Goal: Entertainment & Leisure: Consume media (video, audio)

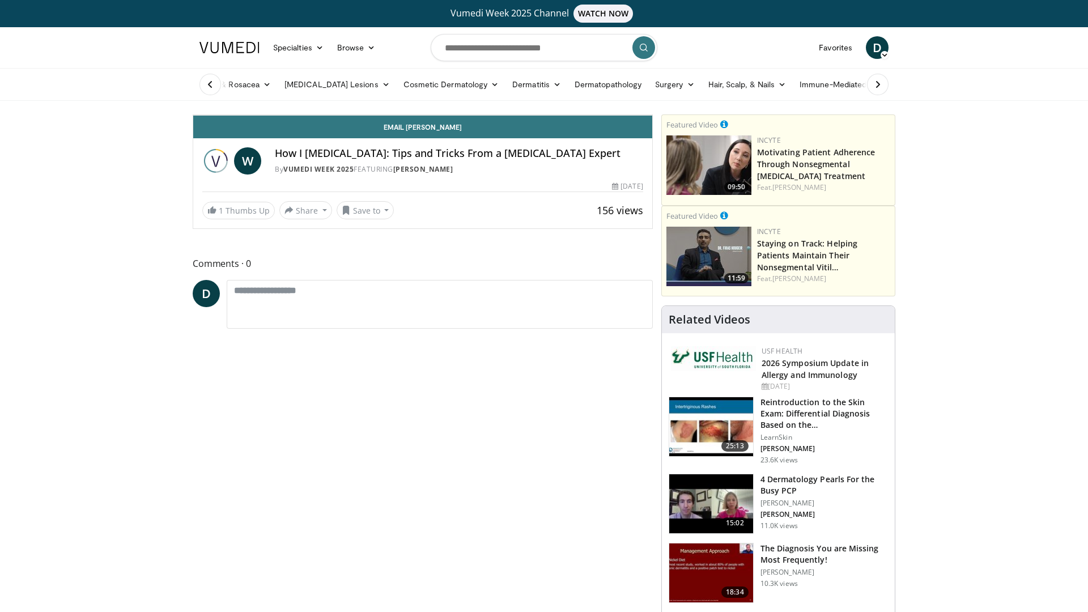
click at [439, 131] on icon "Video Player" at bounding box center [423, 115] width 32 height 32
click at [509, 126] on div "Video Player" at bounding box center [422, 115] width 275 height 23
click at [439, 131] on icon "Video Player" at bounding box center [423, 115] width 32 height 32
click at [603, 116] on span "Video Player" at bounding box center [596, 104] width 16 height 23
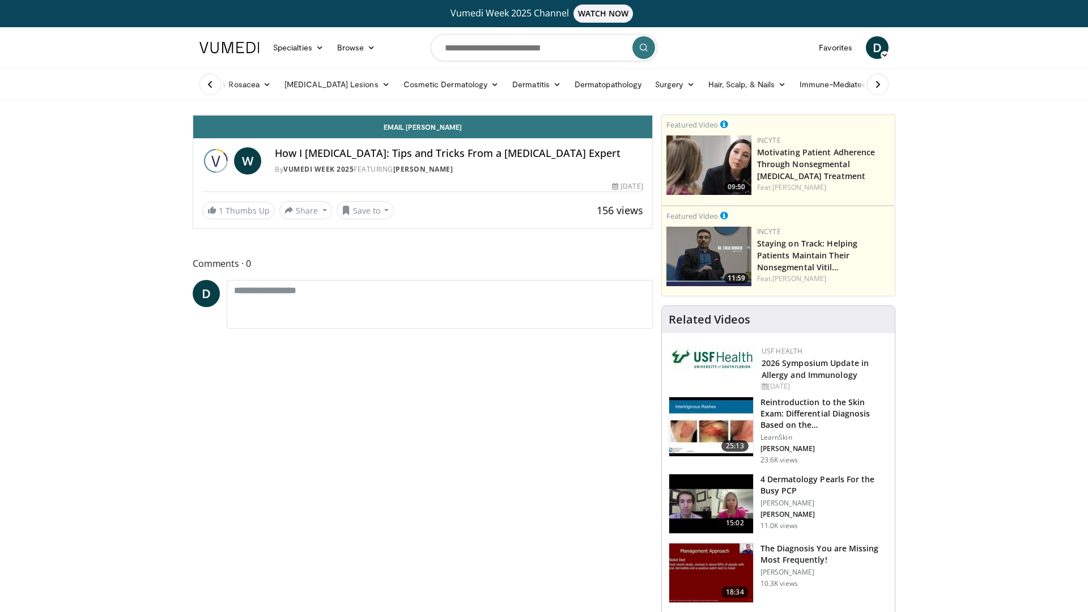
click at [580, 19] on span "1.25x" at bounding box center [569, 12] width 20 height 11
click at [439, 131] on icon "Video Player" at bounding box center [423, 115] width 32 height 32
click at [1087, 92] on div "Progress Bar" at bounding box center [1092, 90] width 1 height 5
click at [1087, 92] on div "Progress Bar" at bounding box center [1106, 90] width 1 height 5
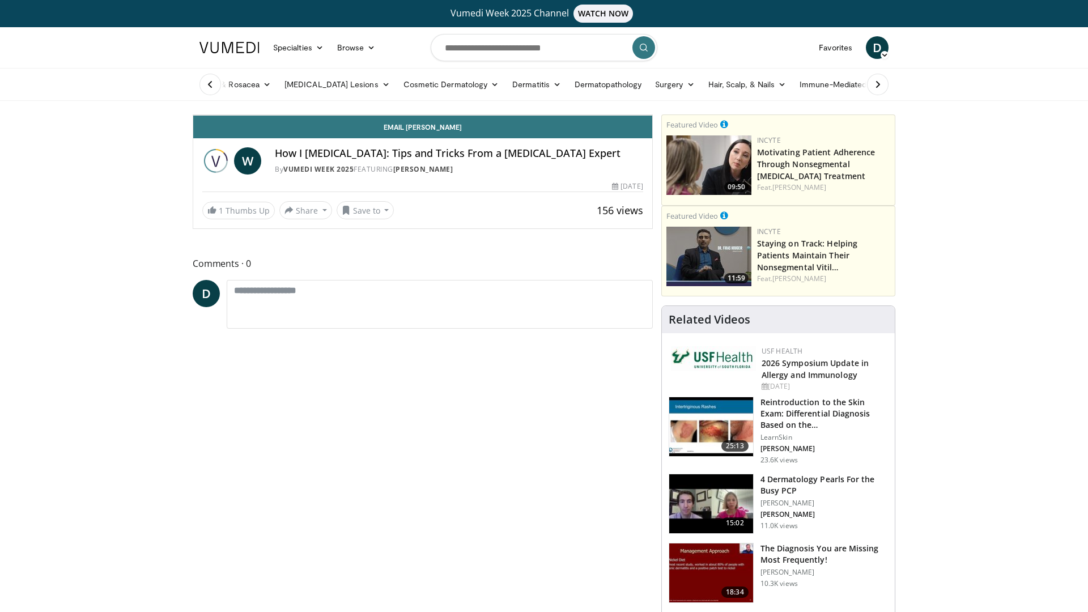
click at [652, 92] on div "Loaded : 85.87% 33:17 33:30" at bounding box center [422, 87] width 459 height 11
click at [241, 106] on div "67%" at bounding box center [257, 104] width 32 height 4
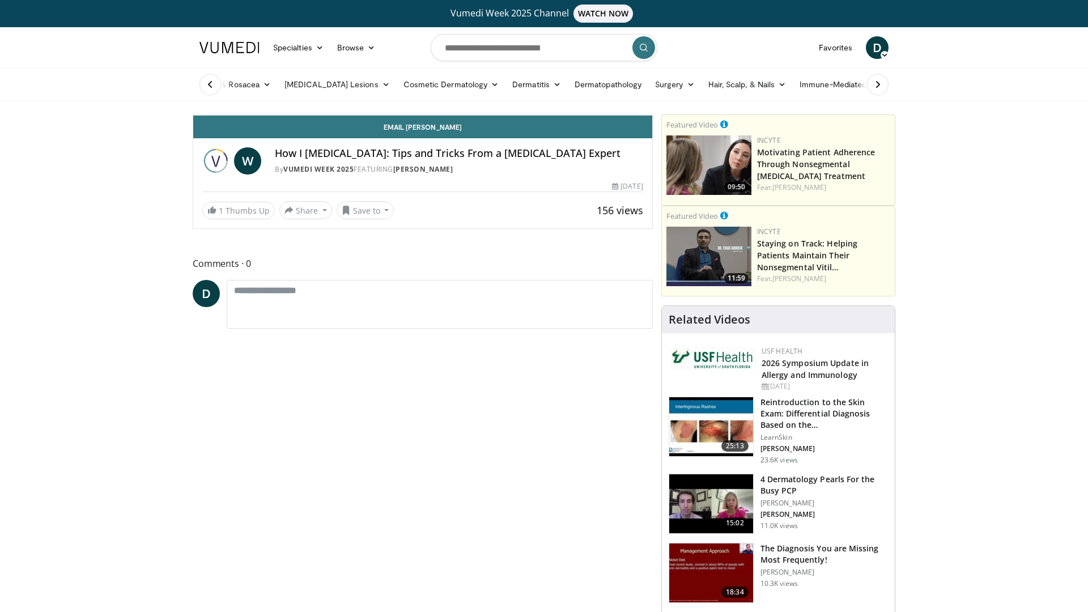
click at [0, 0] on div "Progress Bar" at bounding box center [0, 0] width 0 height 0
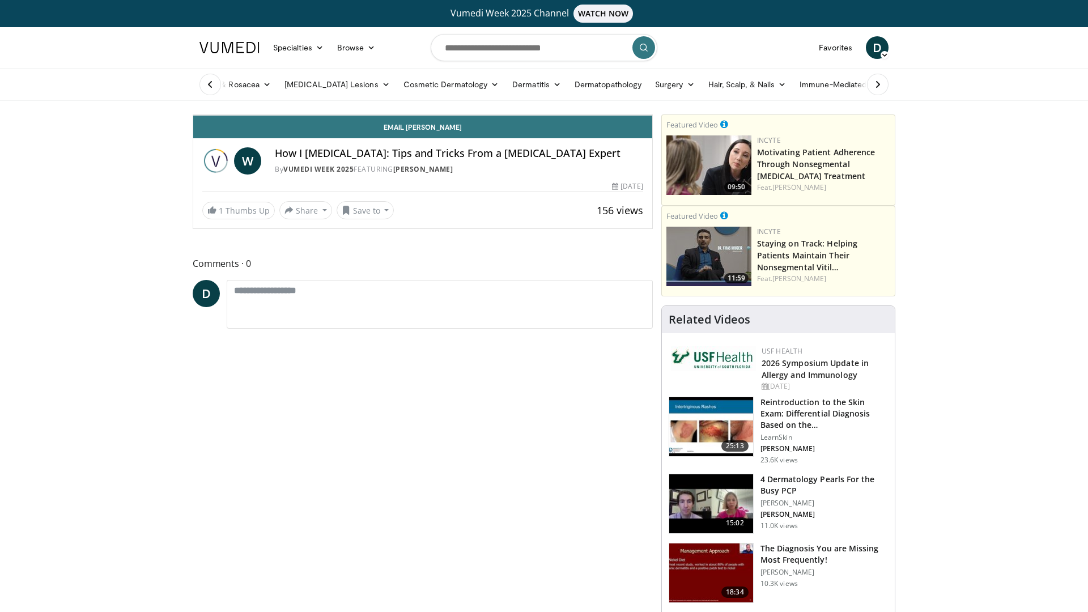
click at [652, 92] on div "Progress Bar" at bounding box center [642, 90] width 19 height 5
click at [439, 131] on icon "Video Player" at bounding box center [423, 115] width 32 height 32
click at [629, 115] on span "Video Player" at bounding box center [618, 103] width 23 height 23
